Goal: Navigation & Orientation: Find specific page/section

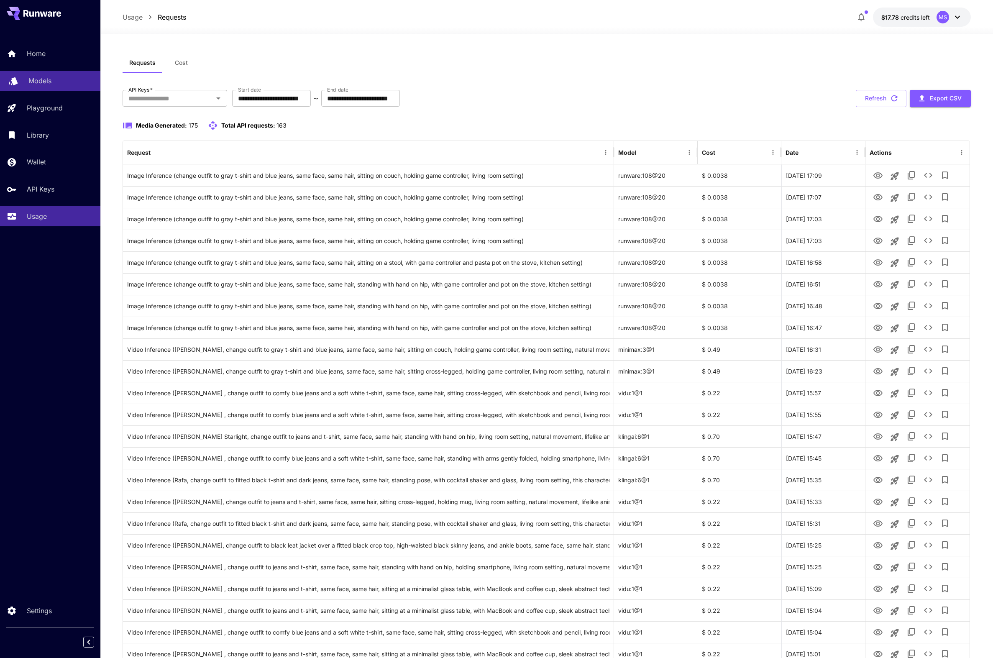
click at [51, 87] on link "Models" at bounding box center [50, 81] width 100 height 20
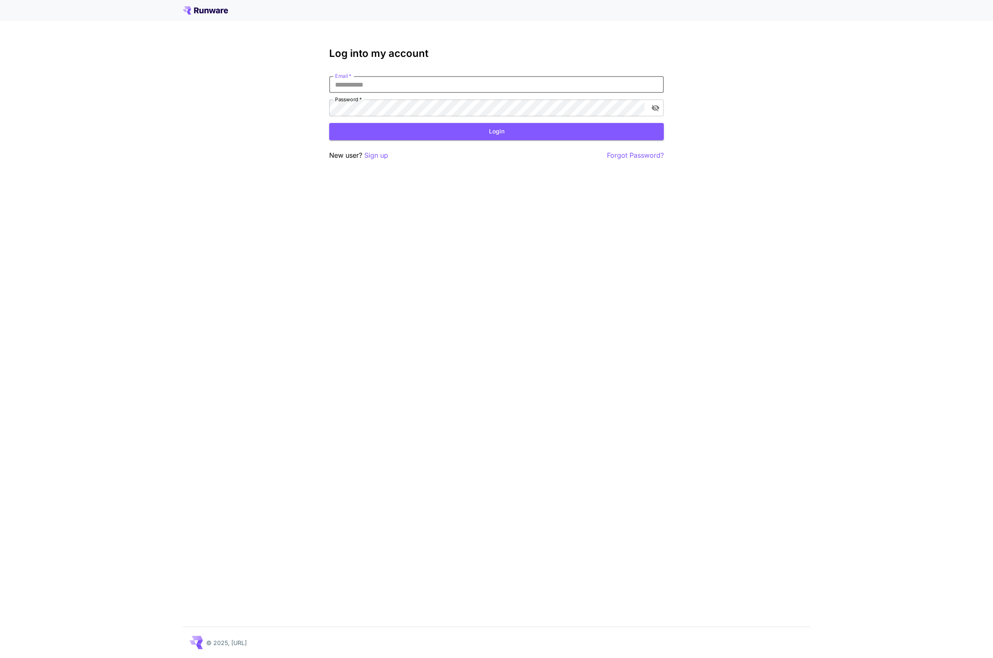
type input "**********"
click at [497, 131] on button "Login" at bounding box center [496, 131] width 335 height 17
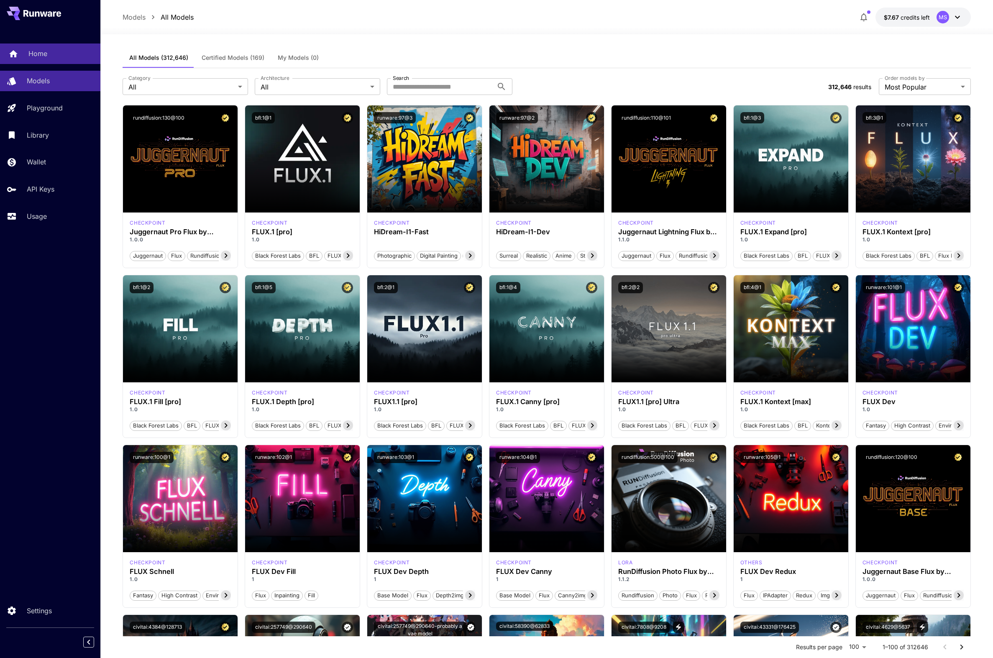
click at [37, 58] on p "Home" at bounding box center [37, 54] width 19 height 10
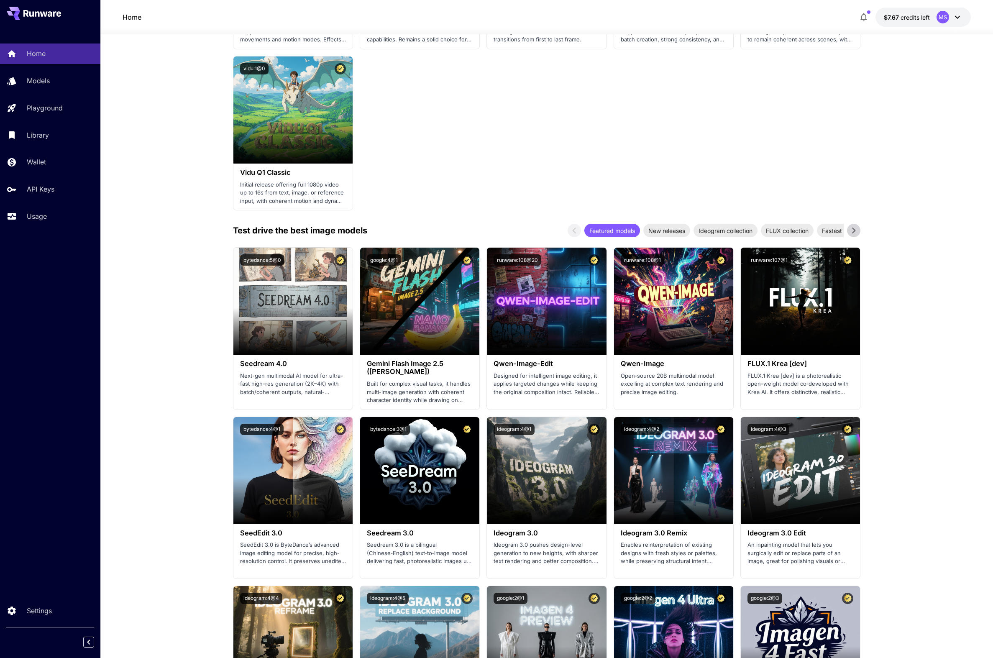
scroll to position [848, 0]
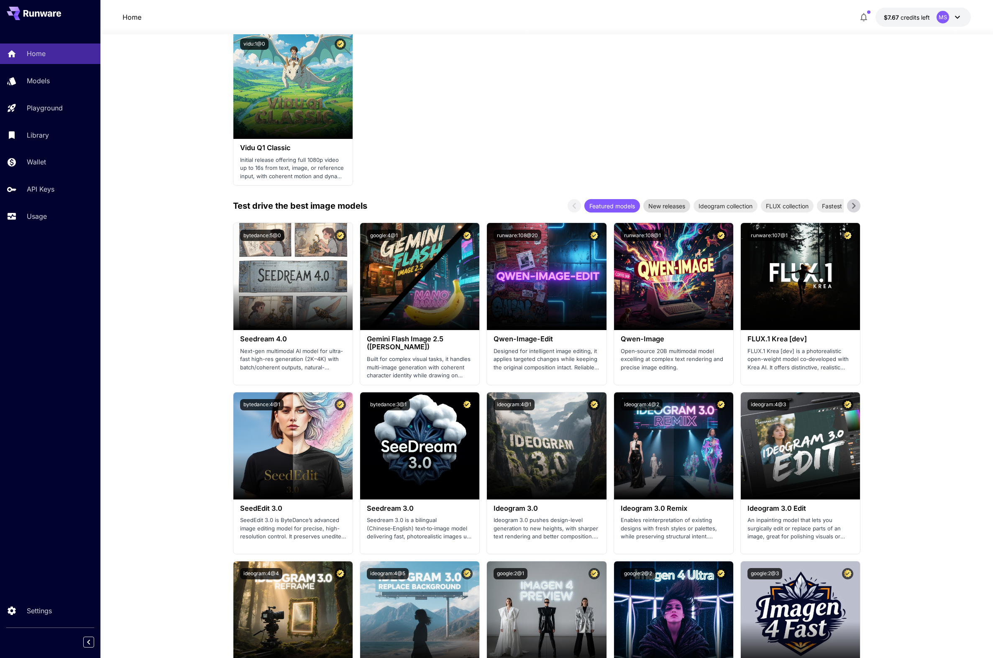
click at [676, 202] on span "New releases" at bounding box center [666, 206] width 47 height 9
